Goal: Task Accomplishment & Management: Manage account settings

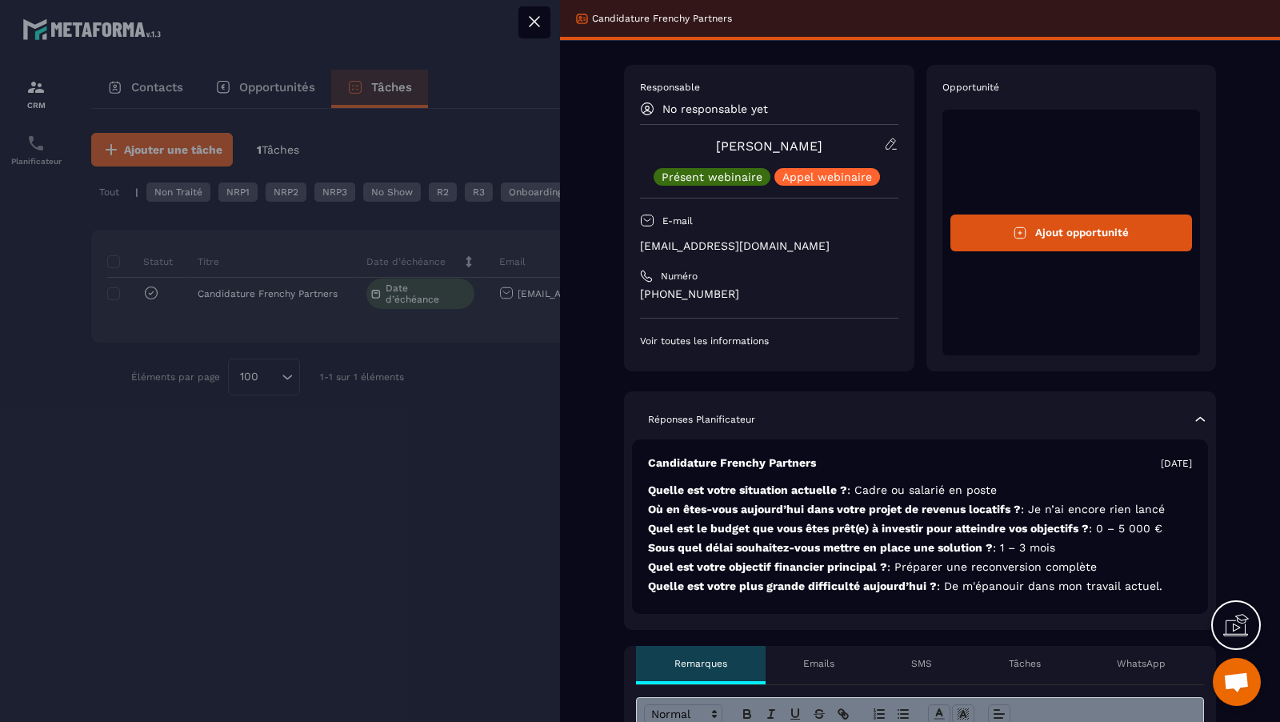
scroll to position [801, 0]
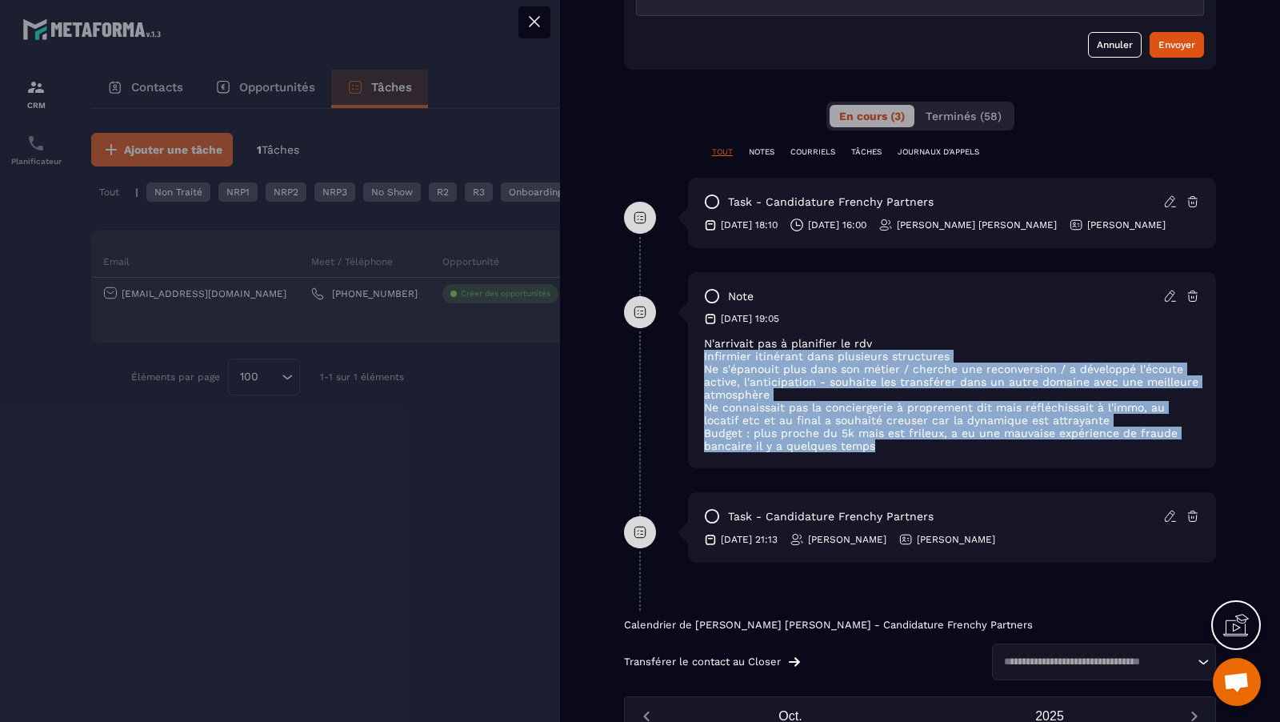
drag, startPoint x: 893, startPoint y: 459, endPoint x: 675, endPoint y: 350, distance: 243.3
click at [675, 350] on div "note [DATE] 19:05 N'arrivait pas à planifier le rdv Infirmier itinérant dans pl…" at bounding box center [920, 382] width 592 height 220
copy div "Infirmier itinérant dans plusieurs structures Ne s'épanouit plus dans son métie…"
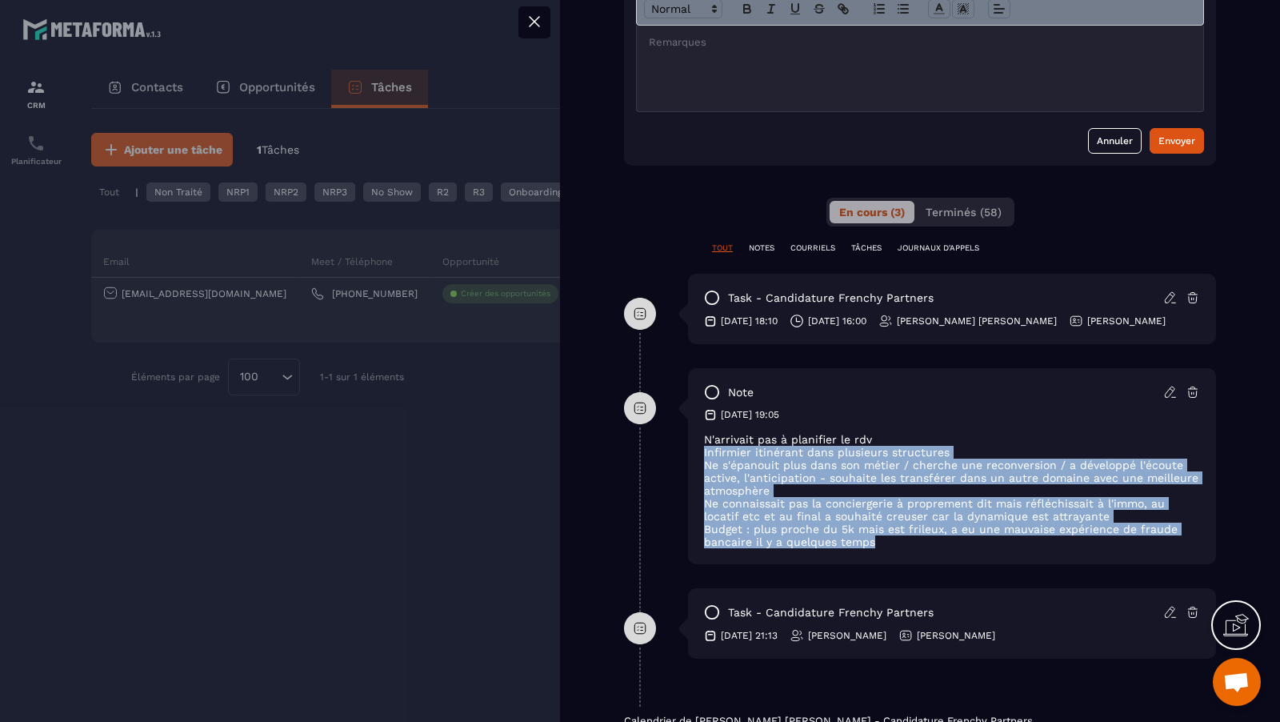
scroll to position [669, 0]
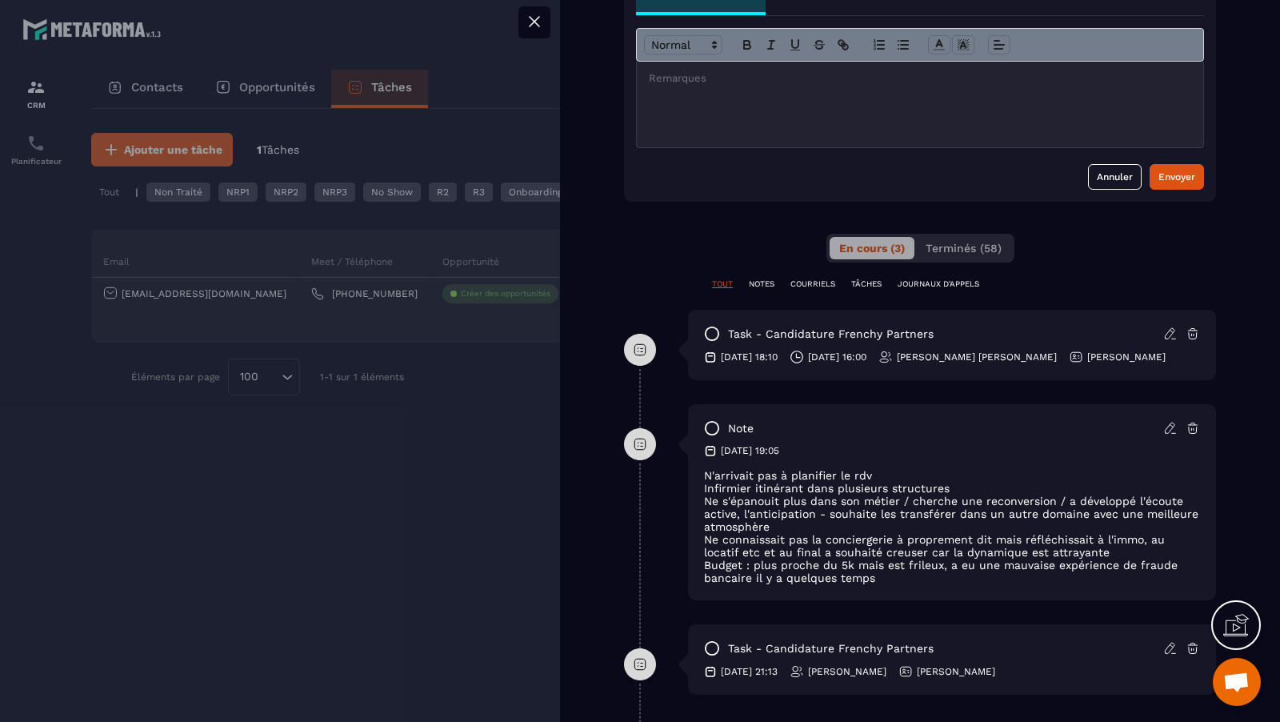
click at [523, 400] on div at bounding box center [640, 361] width 1280 height 722
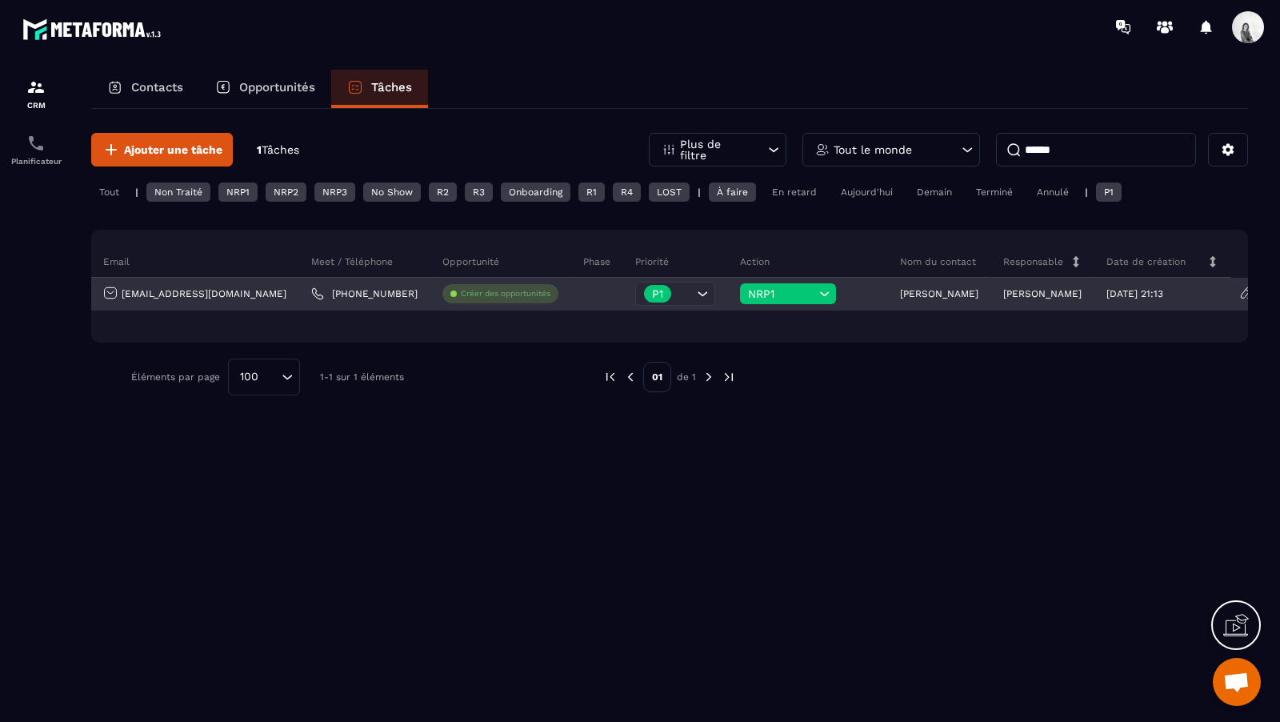
click at [791, 287] on span "NRP1" at bounding box center [781, 293] width 67 height 13
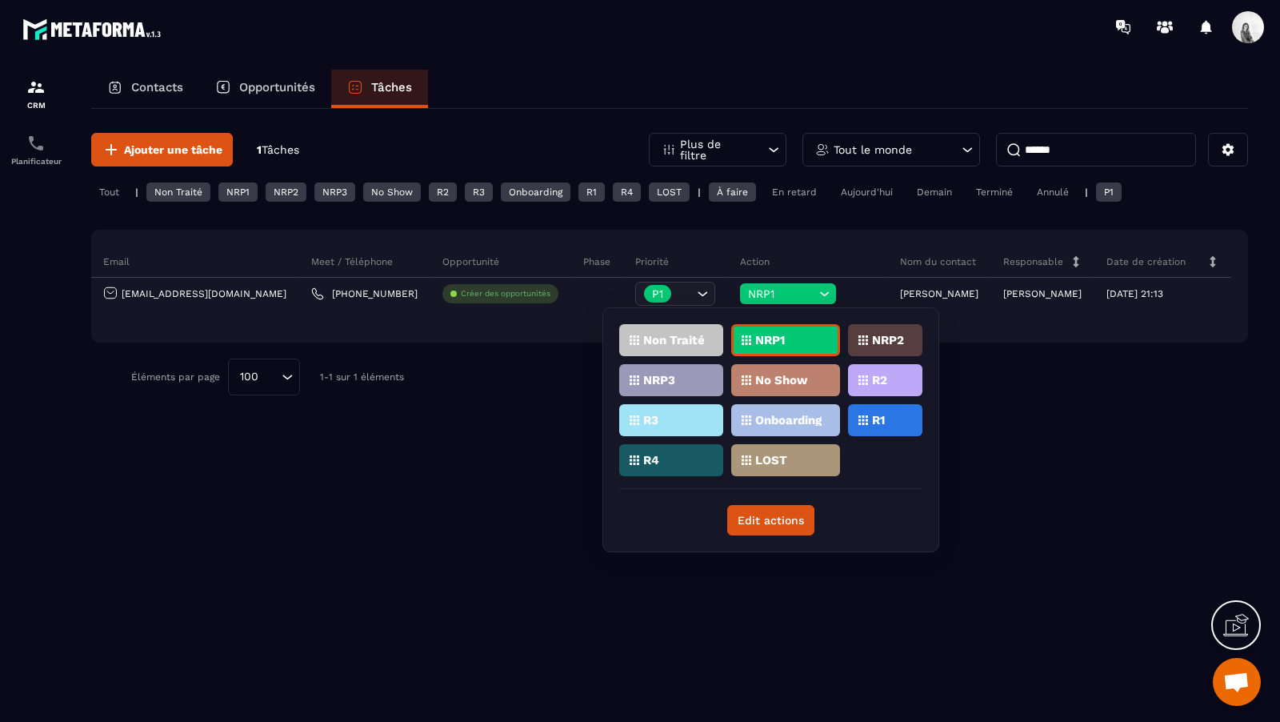
click at [1048, 137] on input "******" at bounding box center [1096, 150] width 200 height 34
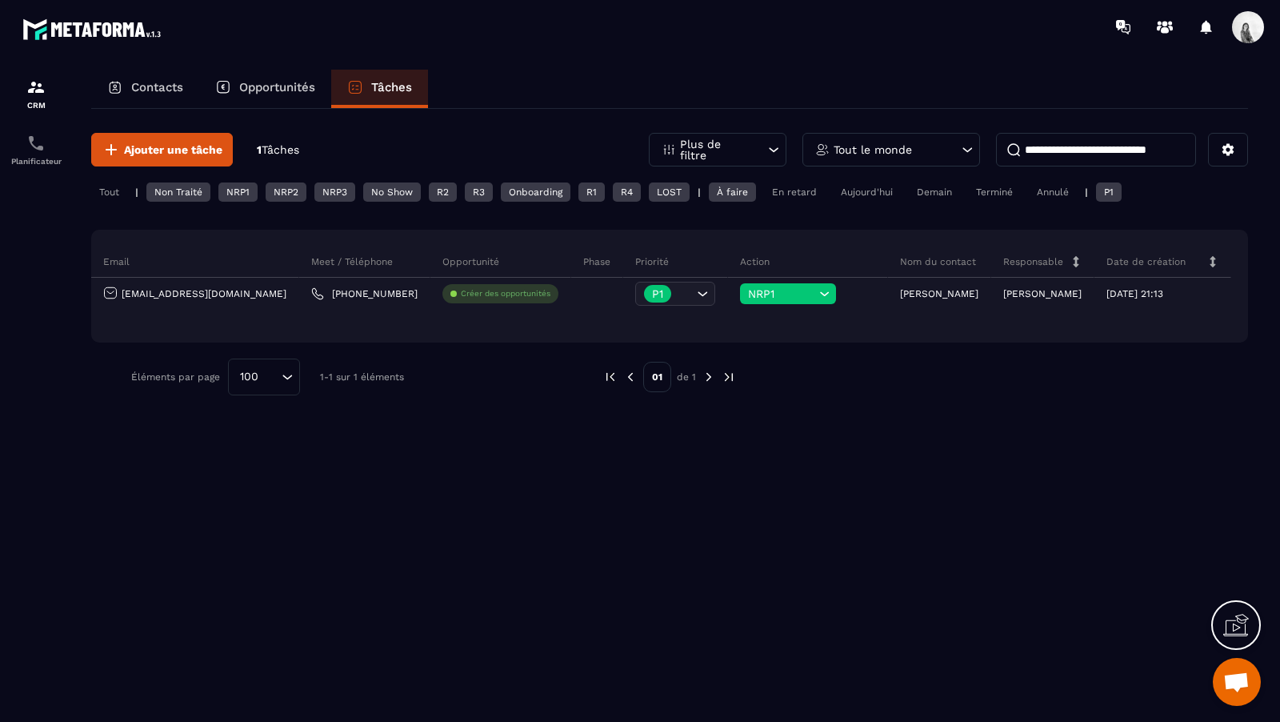
click at [1035, 82] on div "Contacts Opportunités Tâches" at bounding box center [669, 89] width 1157 height 38
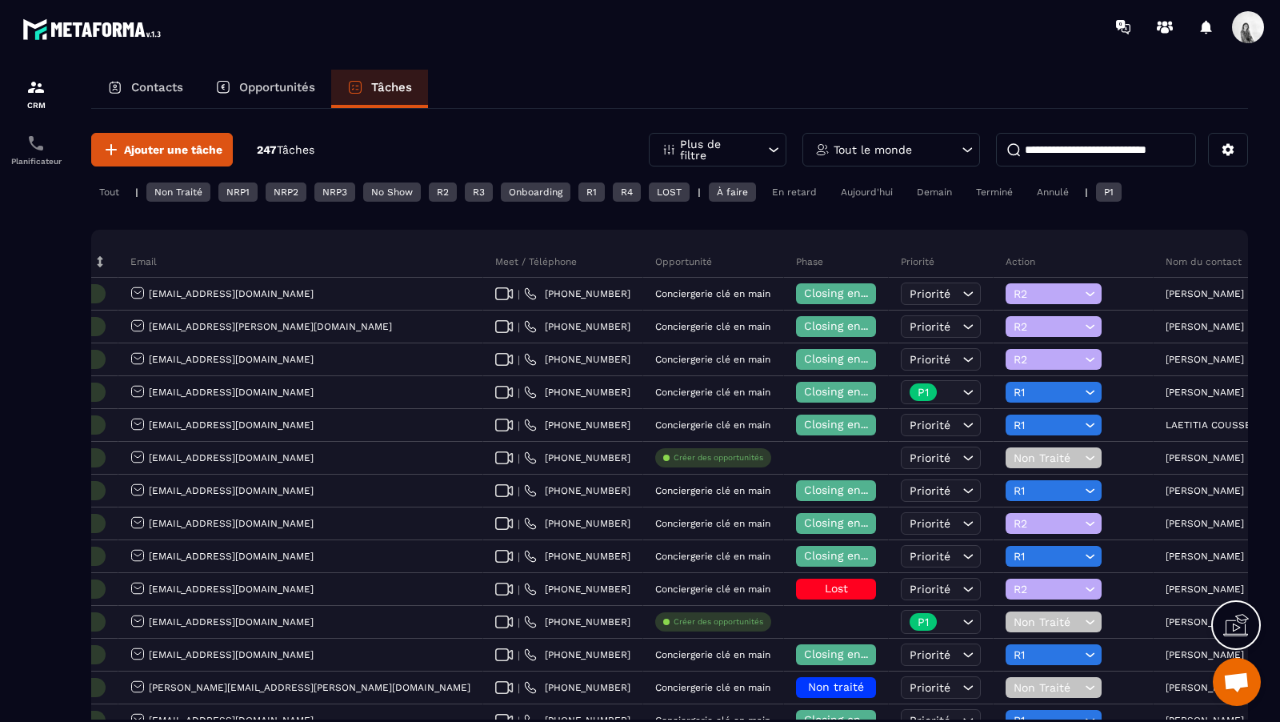
click at [1060, 150] on input at bounding box center [1096, 150] width 200 height 34
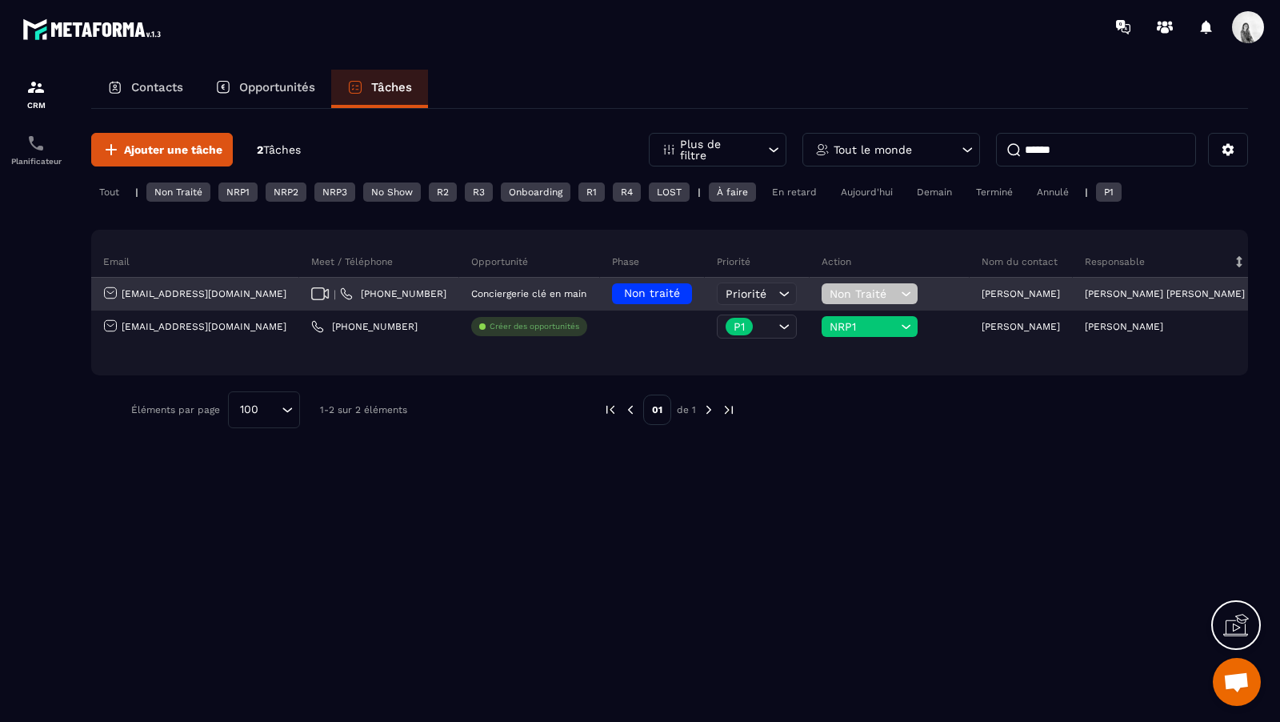
click at [847, 289] on span "Non Traité" at bounding box center [863, 293] width 67 height 13
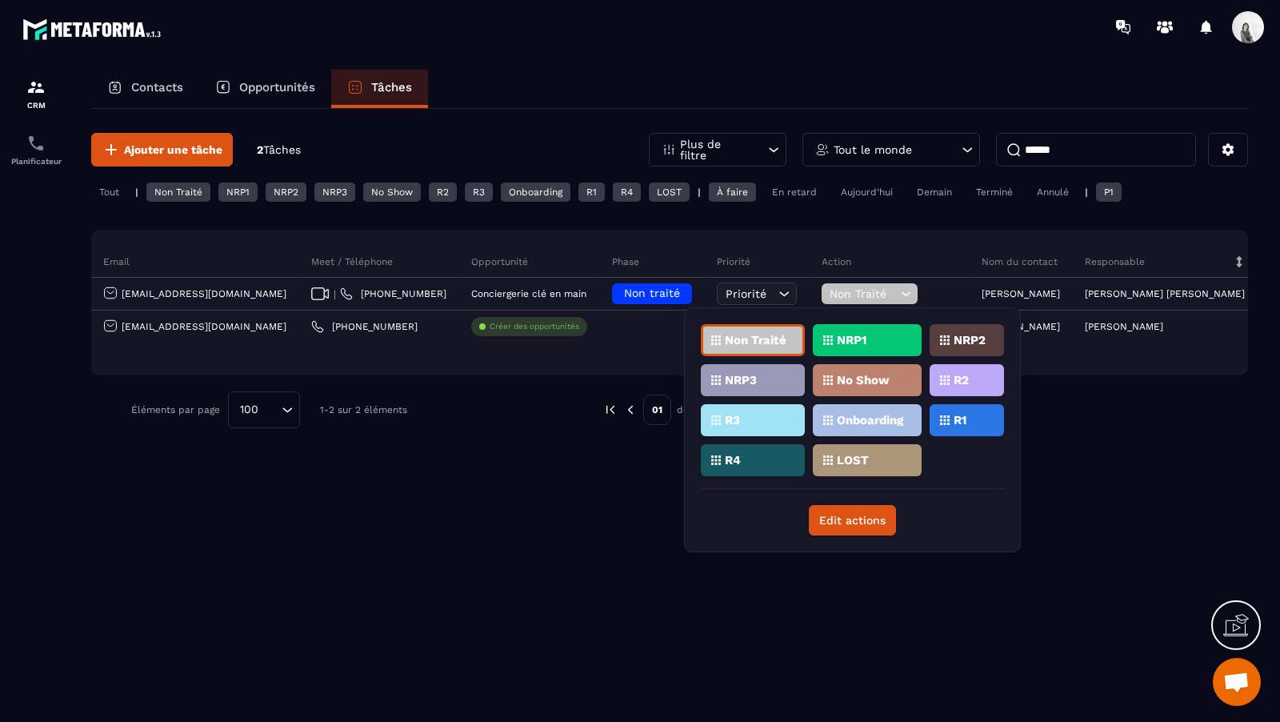
click at [978, 424] on div "R1" at bounding box center [967, 420] width 74 height 32
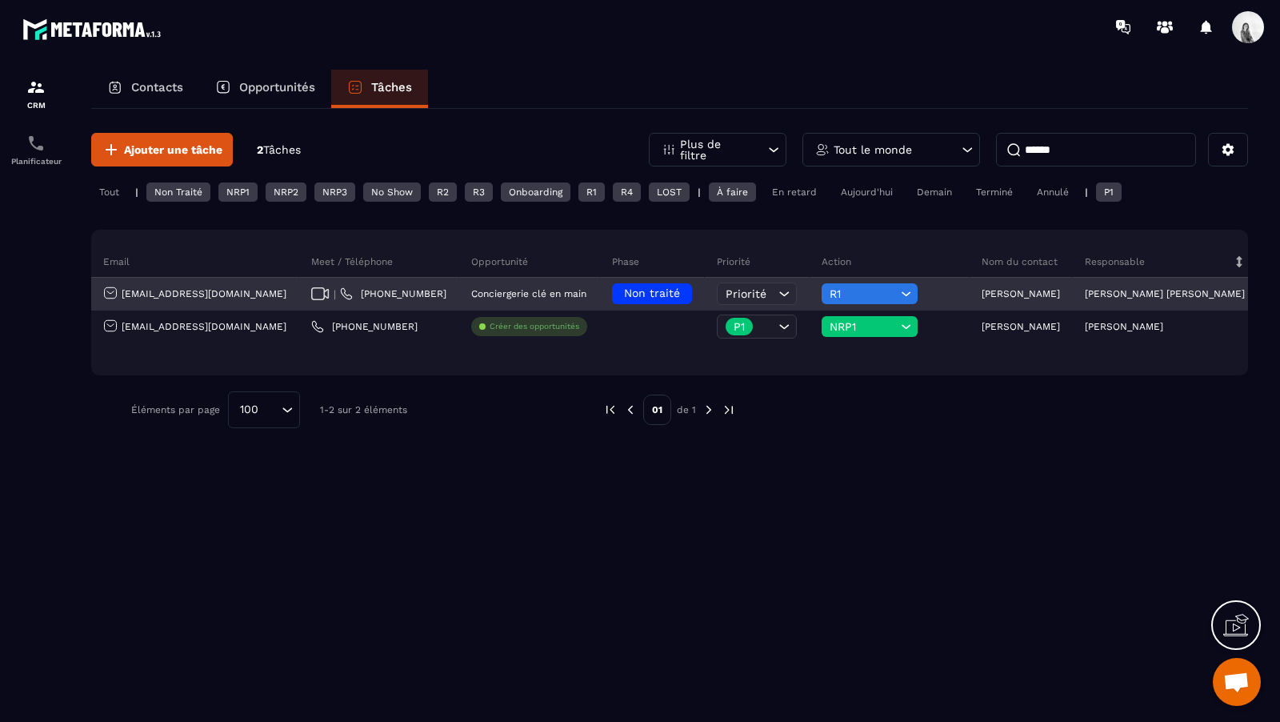
click at [660, 298] on div "Non traité" at bounding box center [652, 293] width 80 height 21
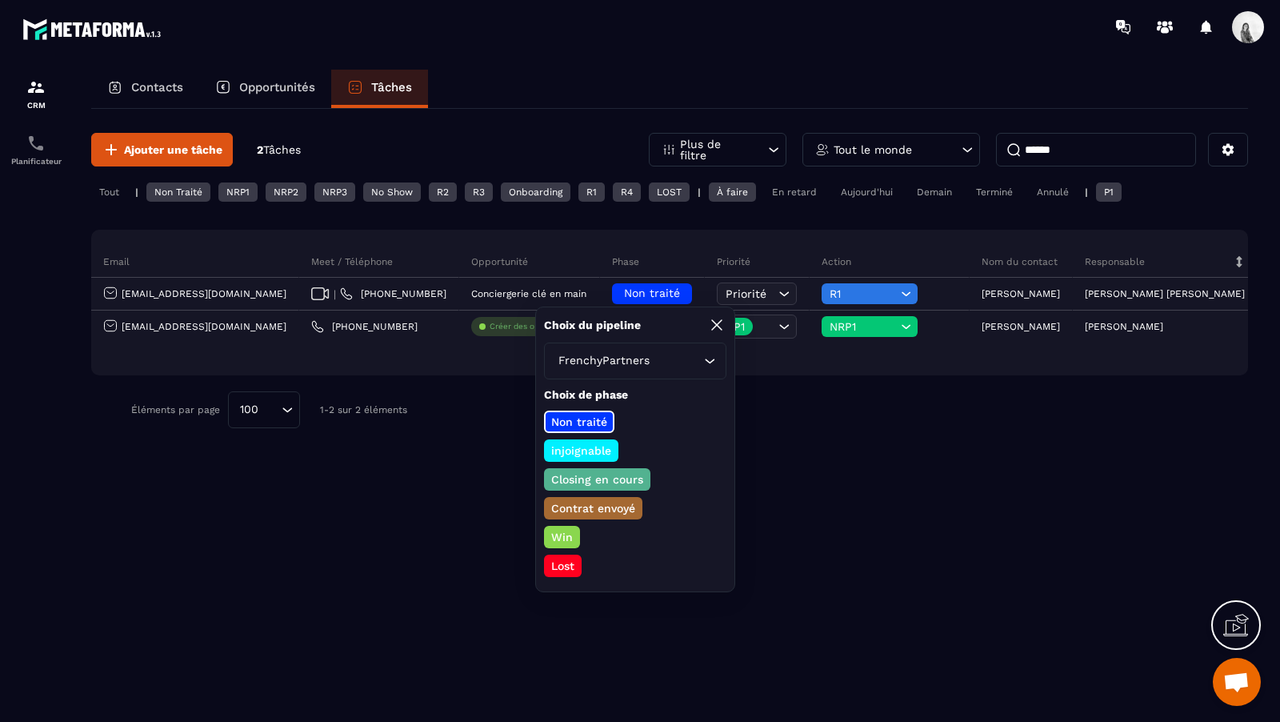
click at [597, 483] on p "Closing en cours" at bounding box center [597, 479] width 97 height 16
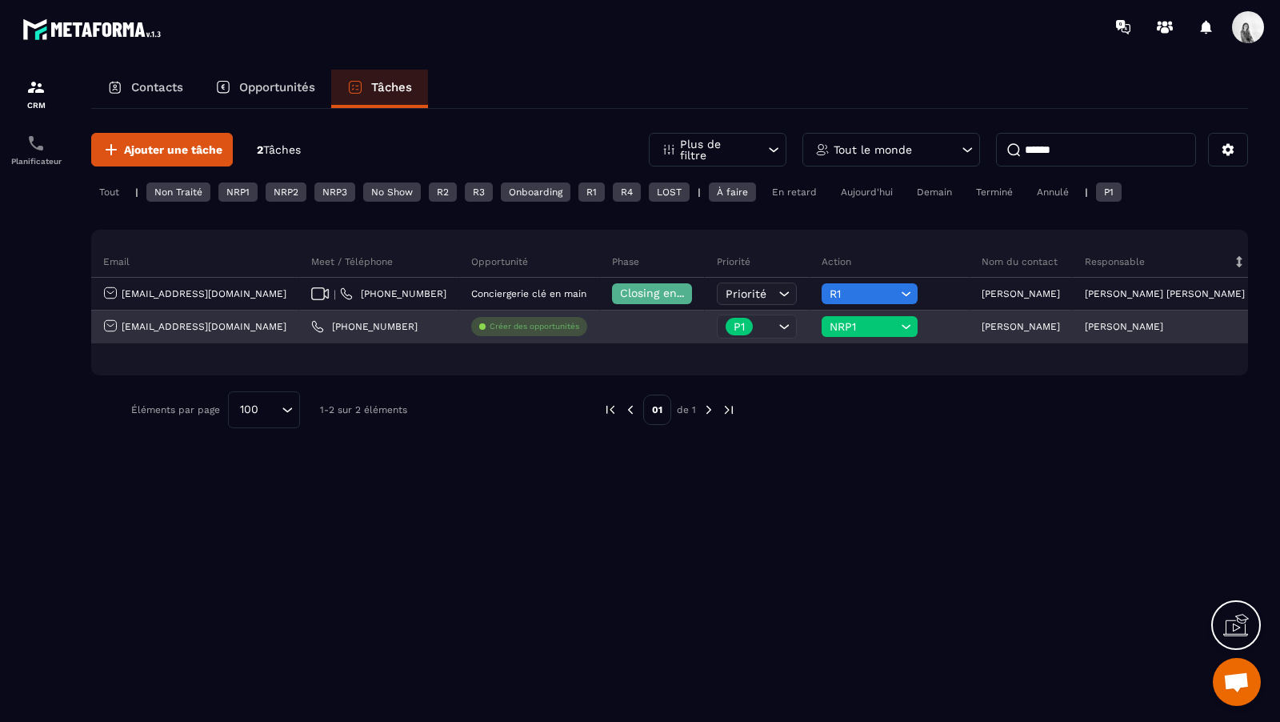
click at [899, 321] on icon at bounding box center [906, 326] width 15 height 16
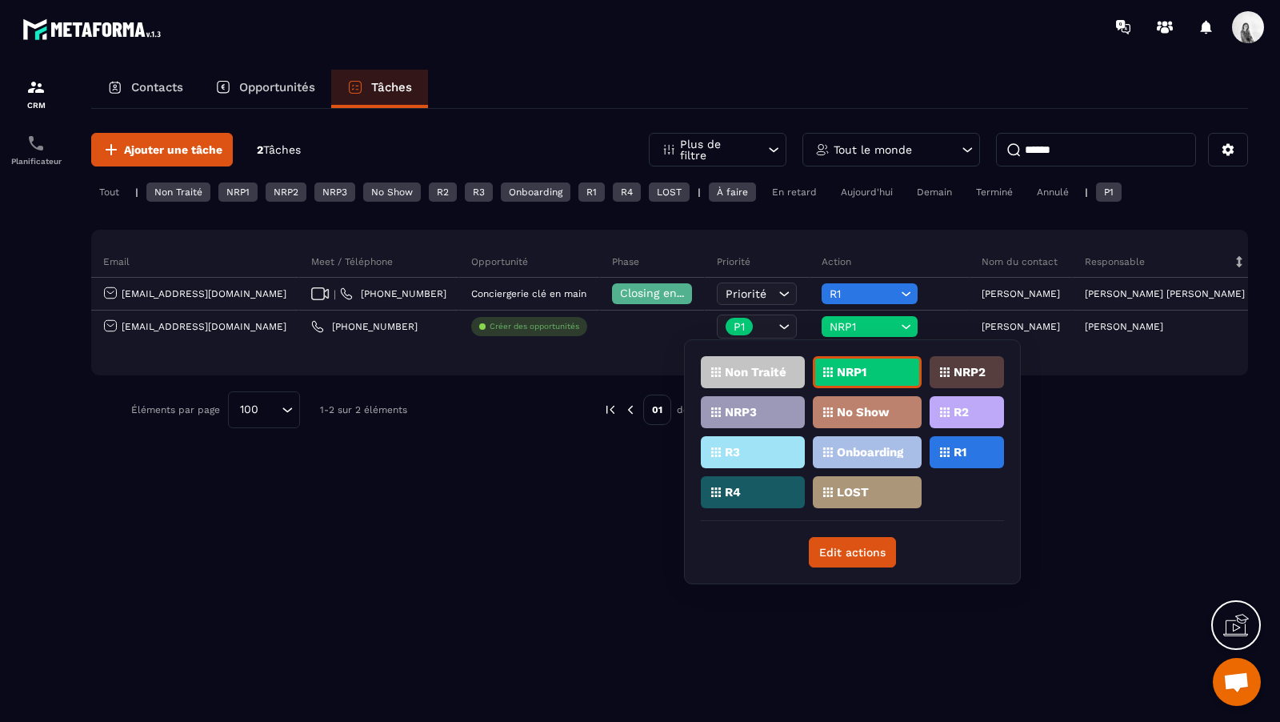
click at [972, 455] on div "R1" at bounding box center [967, 452] width 74 height 32
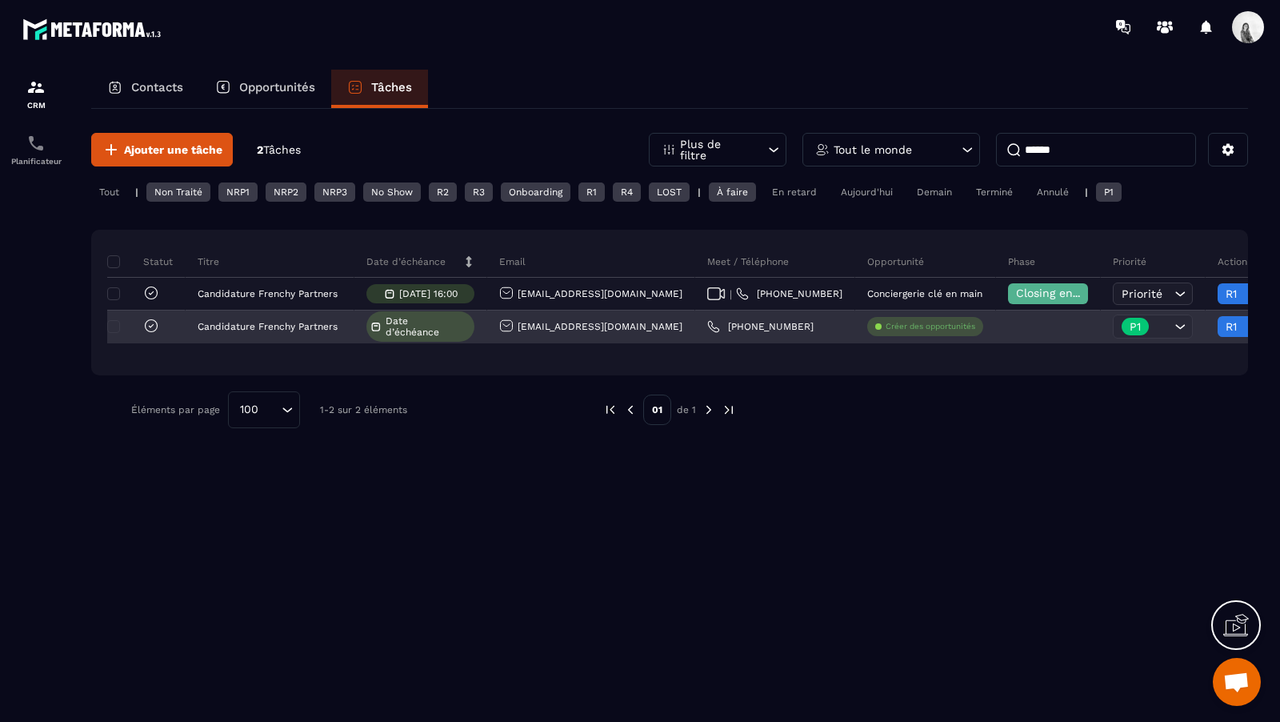
click at [154, 323] on icon at bounding box center [151, 326] width 16 height 16
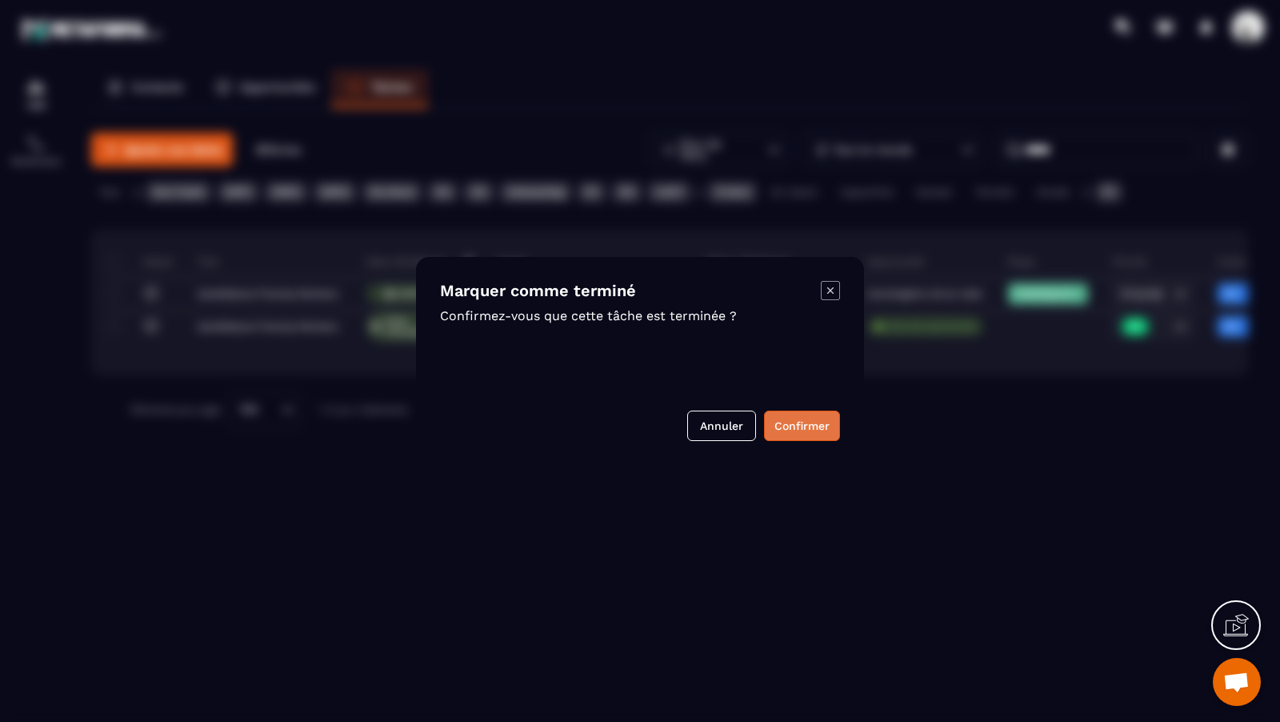
click at [824, 420] on button "Confirmer" at bounding box center [802, 425] width 76 height 30
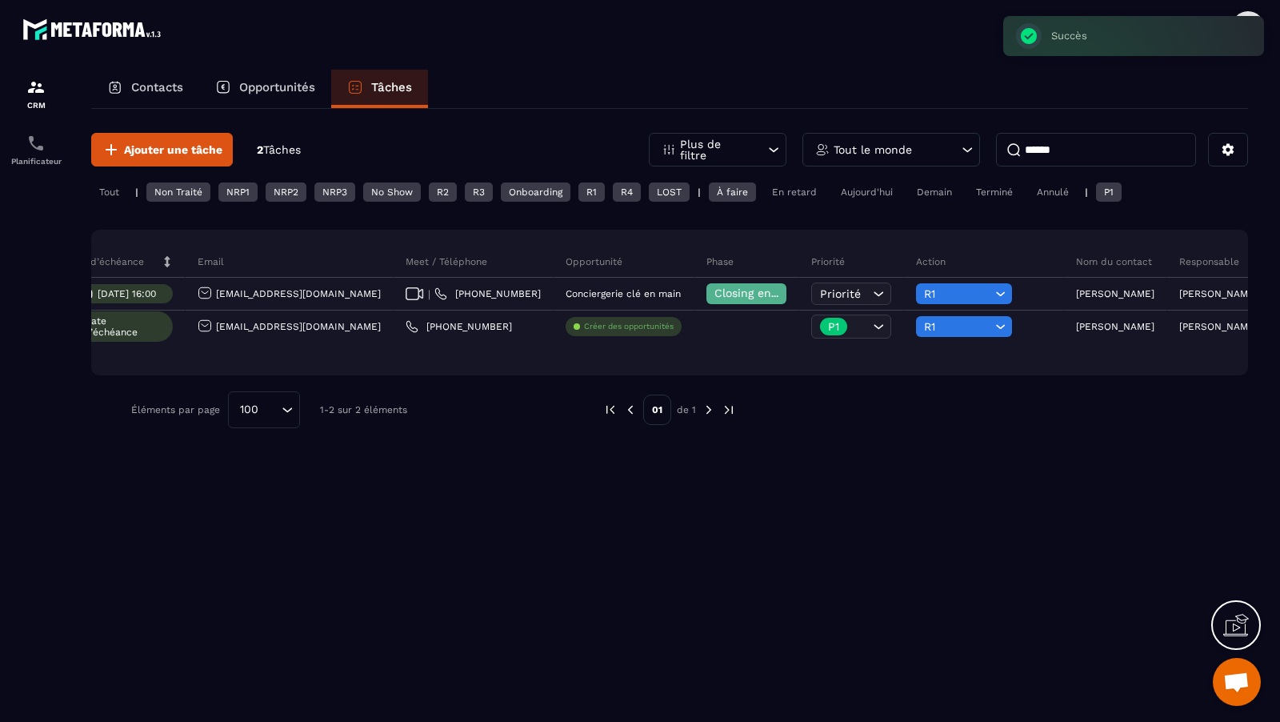
scroll to position [0, 508]
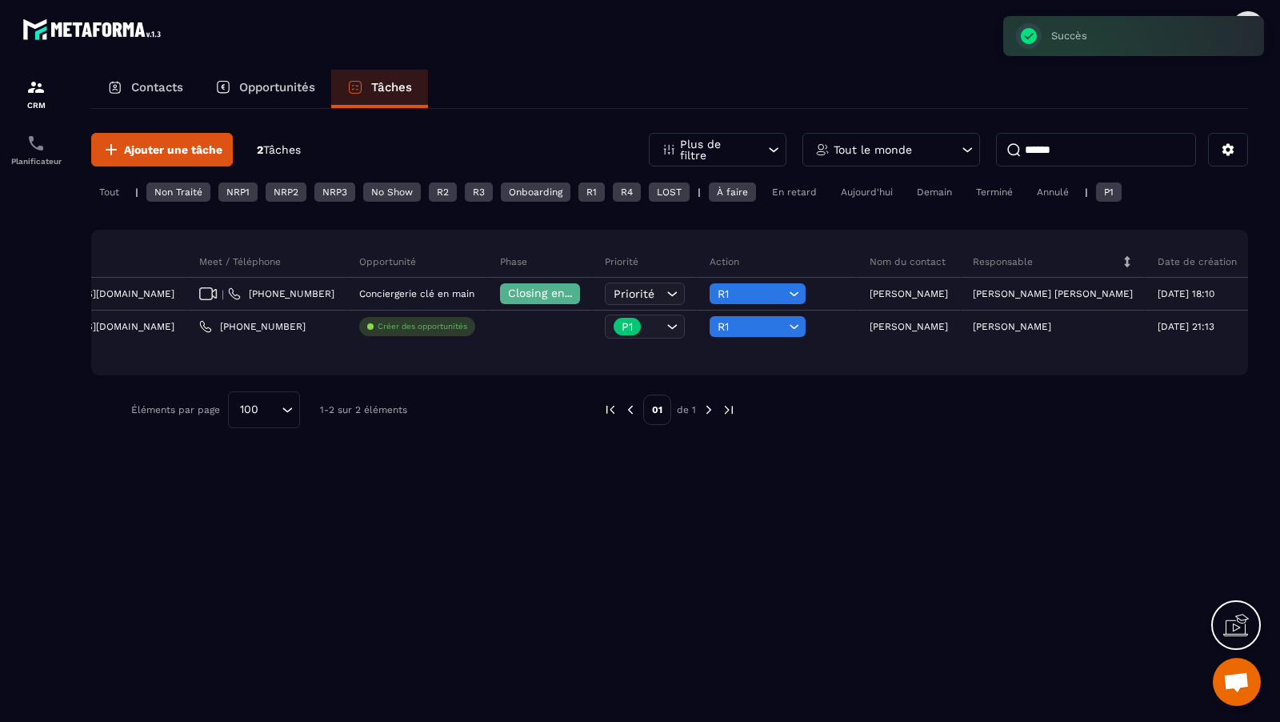
click at [1047, 162] on input "******" at bounding box center [1096, 150] width 200 height 34
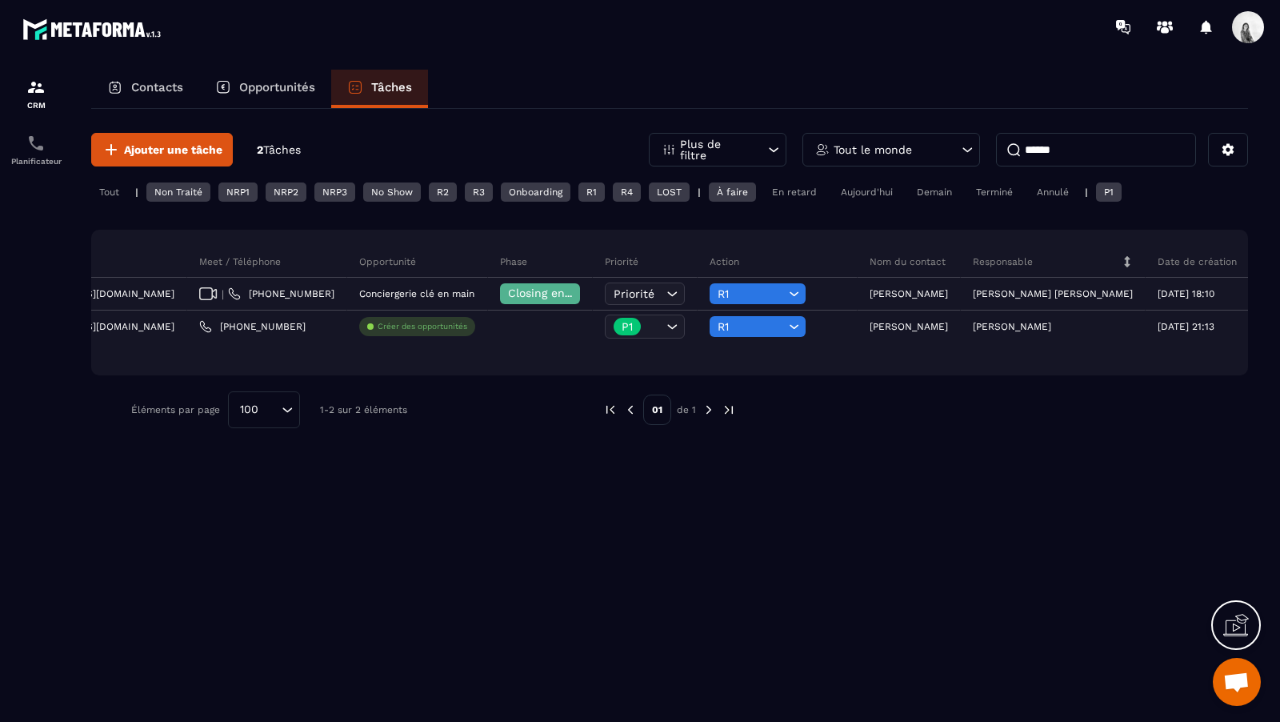
scroll to position [0, 368]
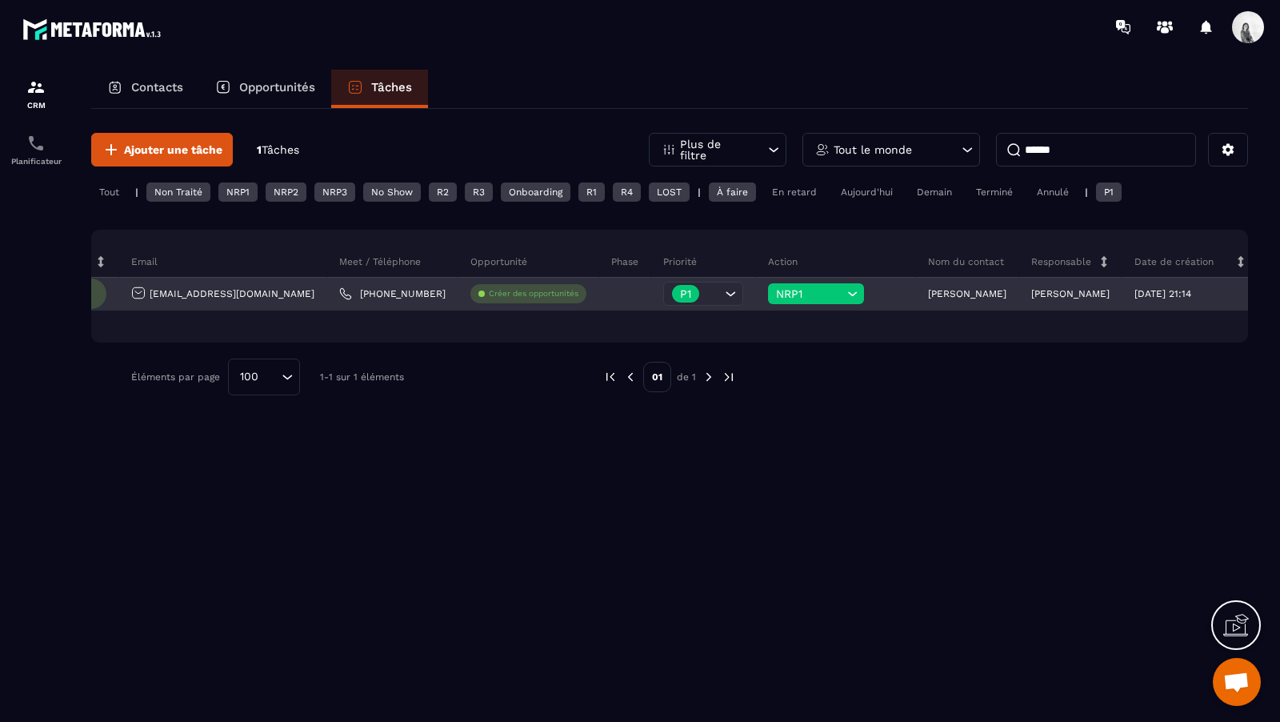
type input "******"
click at [928, 296] on p "[PERSON_NAME]" at bounding box center [967, 293] width 78 height 11
